Goal: Task Accomplishment & Management: Complete application form

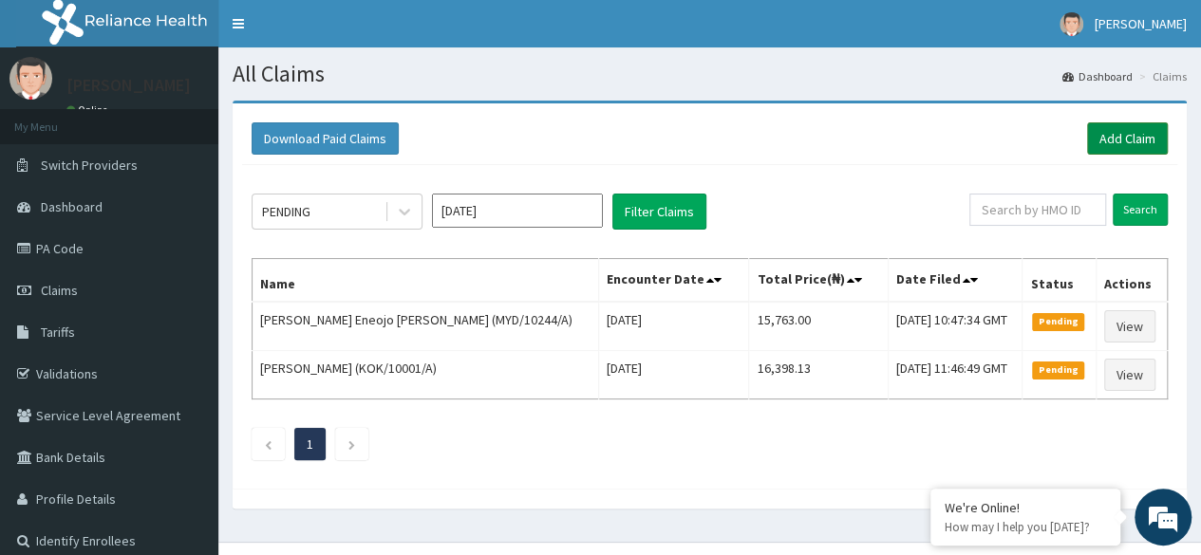
click at [1140, 130] on link "Add Claim" at bounding box center [1127, 138] width 81 height 32
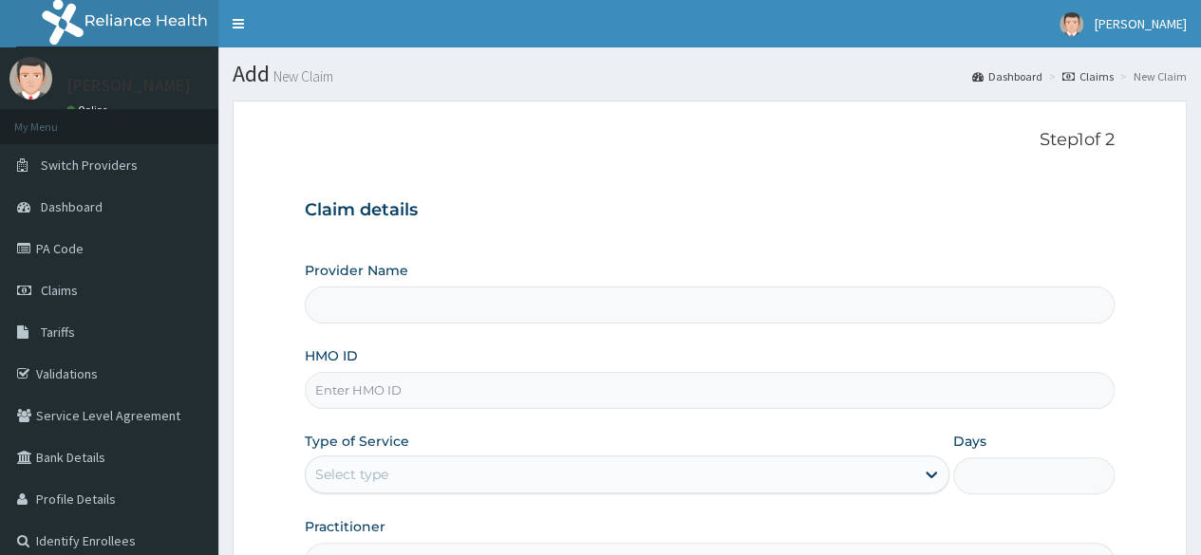
type input "Reliance Family Clinics (RFC) - Ajah"
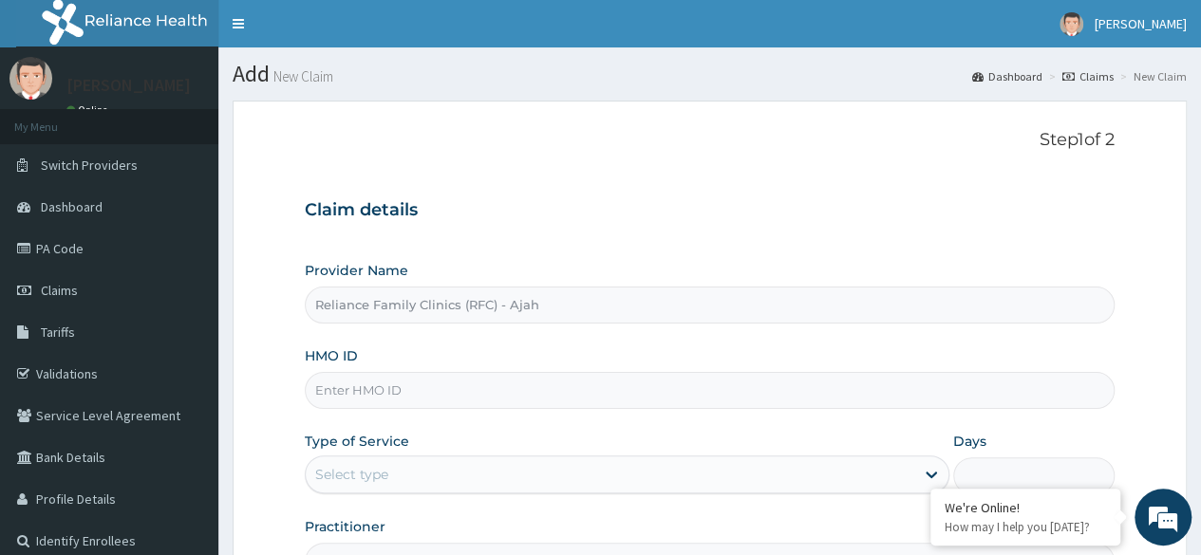
click at [520, 400] on input "HMO ID" at bounding box center [710, 390] width 810 height 37
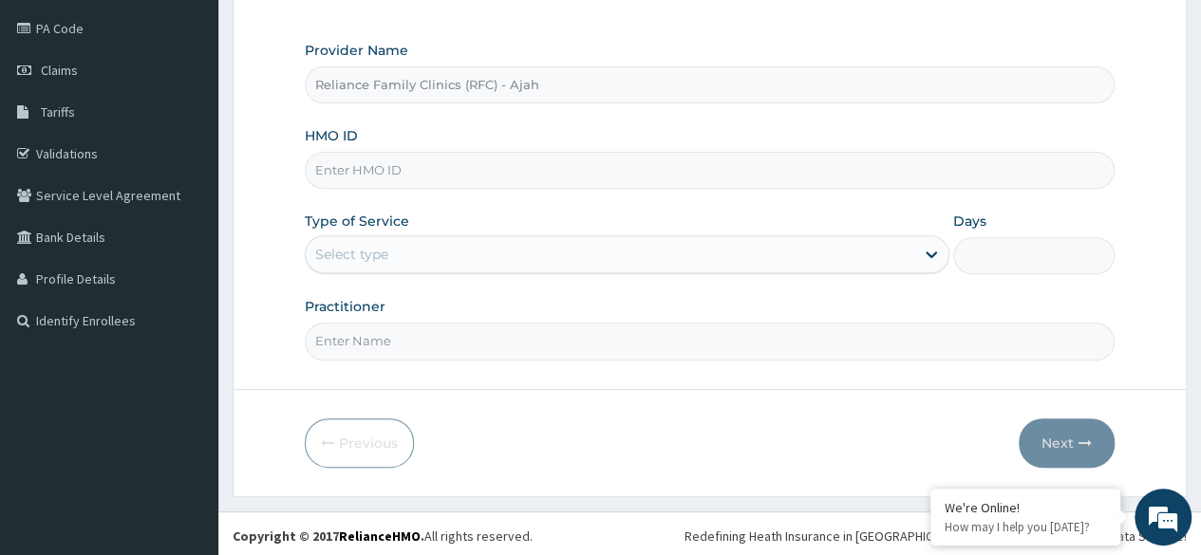
scroll to position [215, 0]
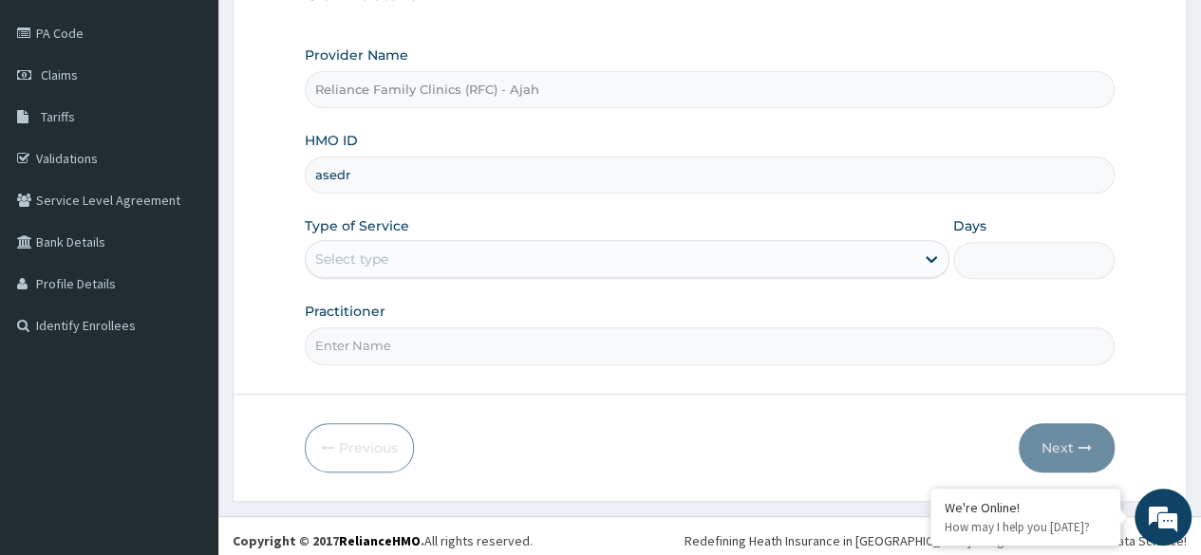
type input "asedr"
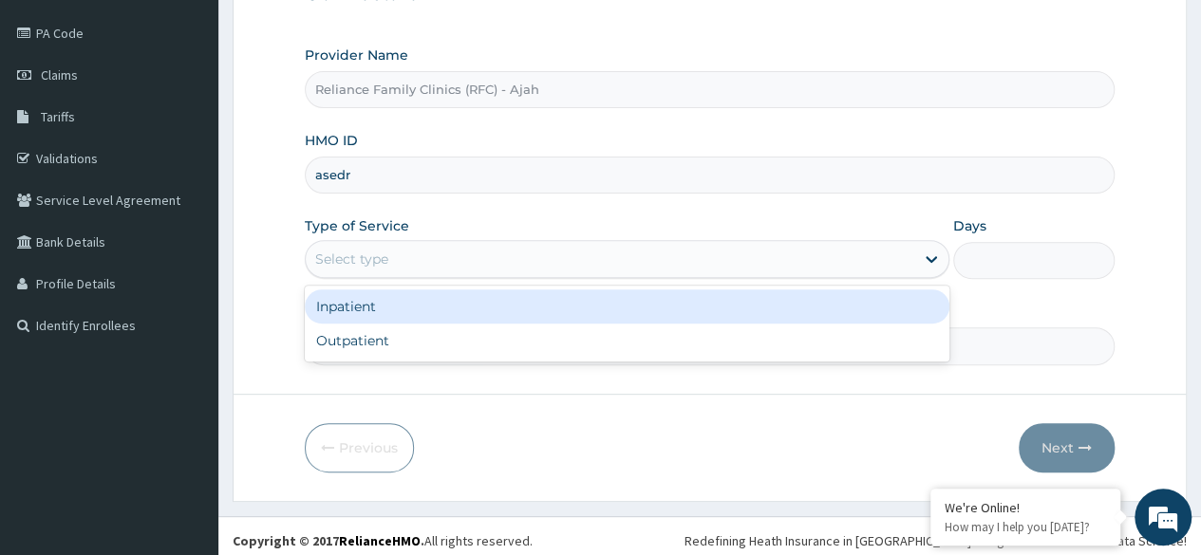
click at [476, 258] on div "Select type" at bounding box center [610, 259] width 608 height 30
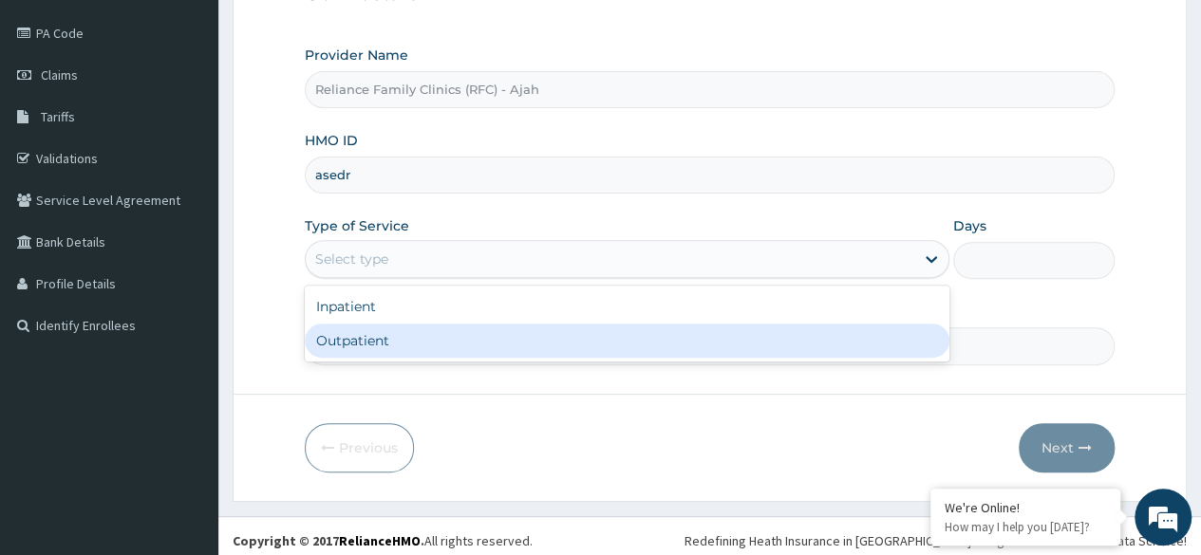
click at [478, 328] on div "Outpatient" at bounding box center [627, 341] width 644 height 34
type input "1"
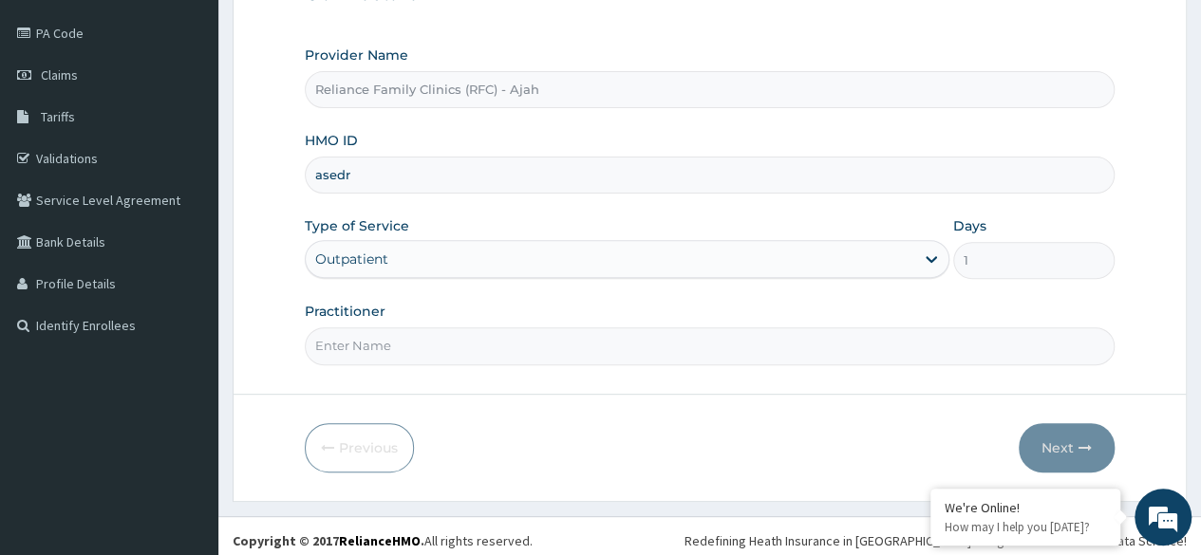
click at [461, 340] on input "Practitioner" at bounding box center [710, 345] width 810 height 37
type input "d"
click at [1071, 426] on button "Next" at bounding box center [1066, 447] width 96 height 49
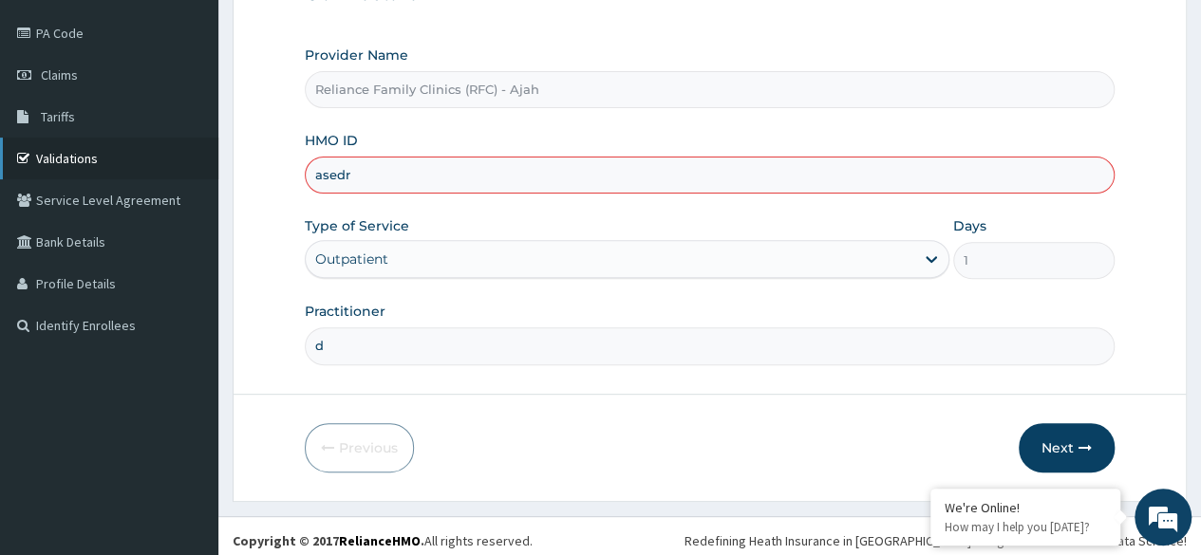
drag, startPoint x: 354, startPoint y: 168, endPoint x: 208, endPoint y: 175, distance: 146.3
click at [208, 175] on div "R EL Toggle navigation Chidinma Eze Chidinma Eze - chidinma.eze@getrelianceheal…" at bounding box center [600, 175] width 1201 height 780
paste input "NPM/10430/A"
type input "NPM/10430/A"
click at [1099, 430] on button "Next" at bounding box center [1066, 447] width 96 height 49
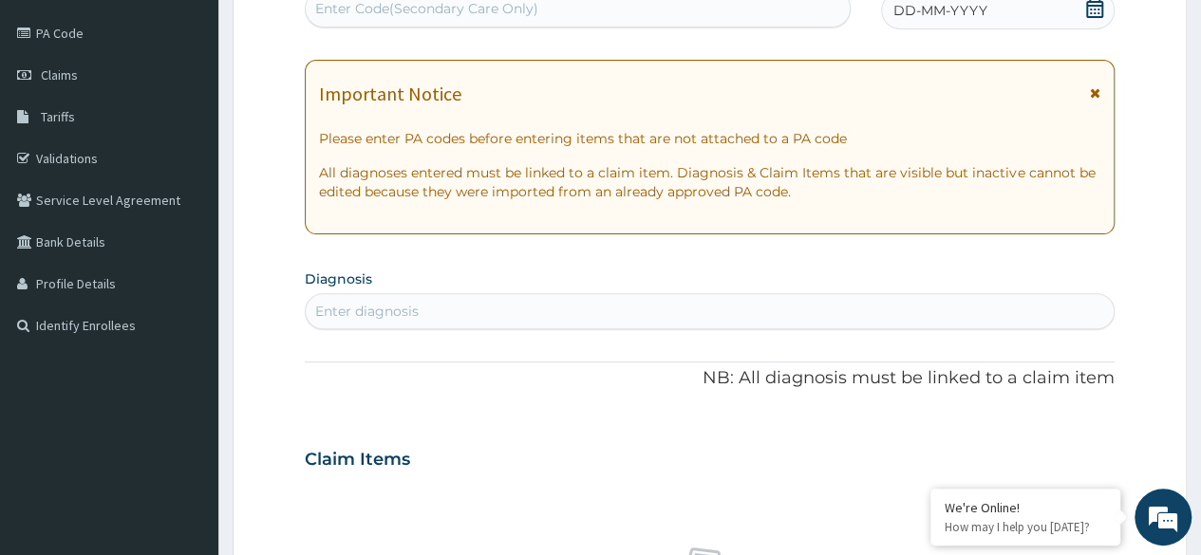
click at [1044, 17] on div "DD-MM-YYYY" at bounding box center [997, 10] width 233 height 38
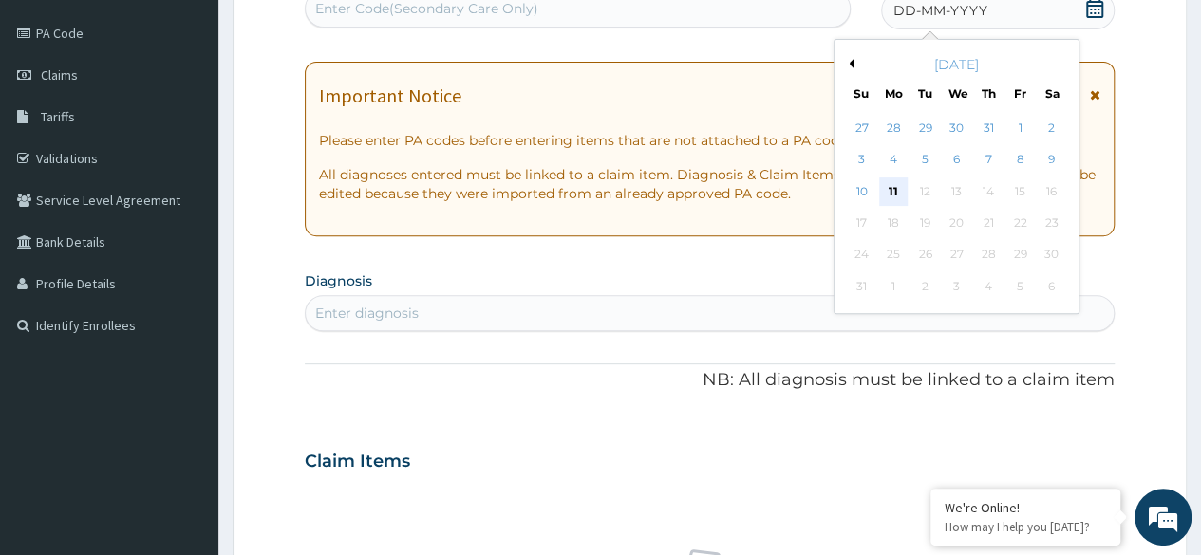
click at [882, 189] on div "11" at bounding box center [893, 191] width 28 height 28
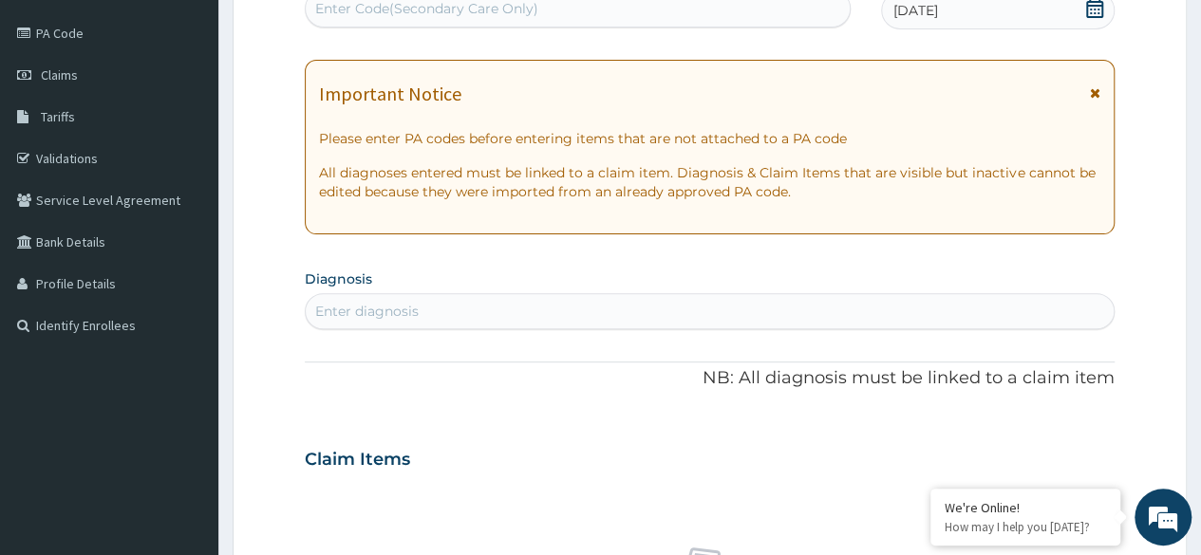
scroll to position [215, 0]
click at [551, 2] on div "Enter Code(Secondary Care Only)" at bounding box center [577, 9] width 543 height 30
